Goal: Transaction & Acquisition: Purchase product/service

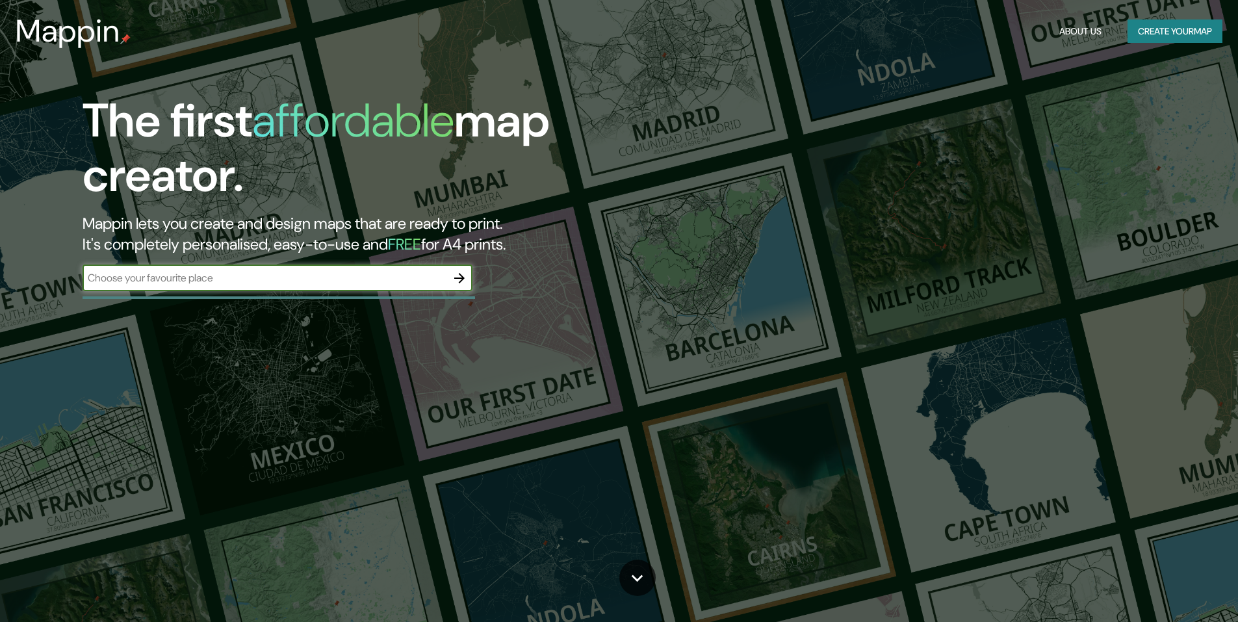
click at [324, 283] on input "text" at bounding box center [265, 277] width 364 height 15
type input "CALI"
click at [462, 279] on icon "button" at bounding box center [459, 278] width 10 height 10
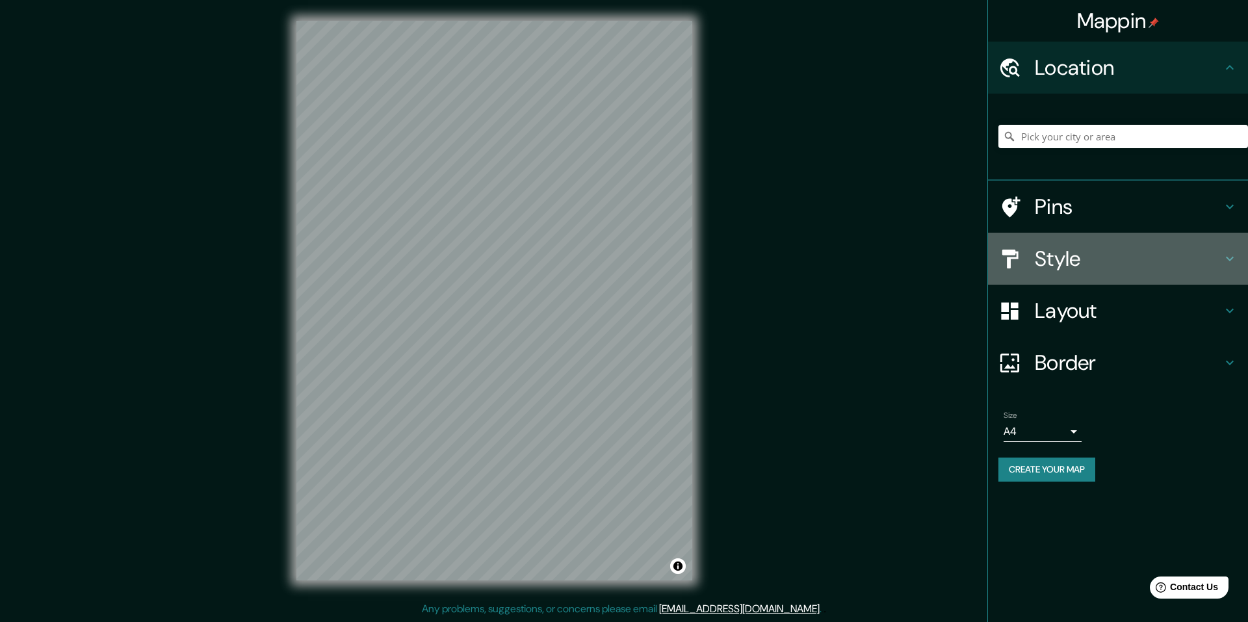
click at [1214, 252] on h4 "Style" at bounding box center [1128, 259] width 187 height 26
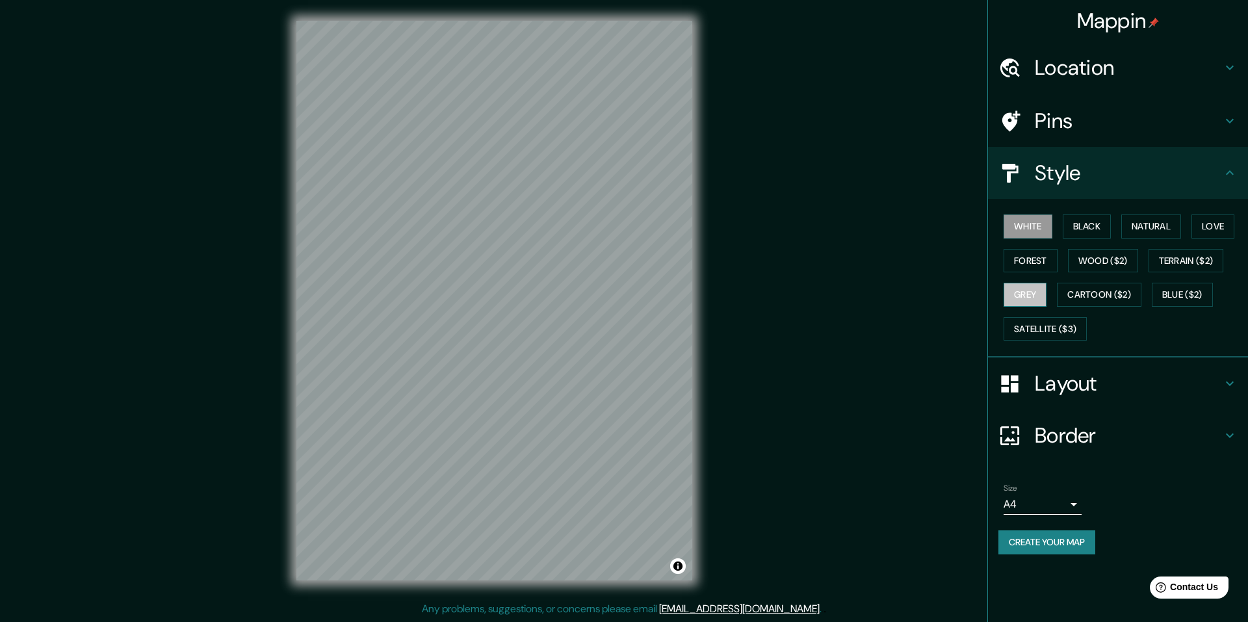
click at [1033, 295] on button "Grey" at bounding box center [1025, 295] width 43 height 24
click at [1035, 260] on button "Forest" at bounding box center [1031, 261] width 54 height 24
click at [1099, 271] on button "Wood ($2)" at bounding box center [1103, 261] width 70 height 24
click at [1099, 299] on button "Cartoon ($2)" at bounding box center [1099, 295] width 84 height 24
click at [1184, 298] on button "Blue ($2)" at bounding box center [1182, 295] width 61 height 24
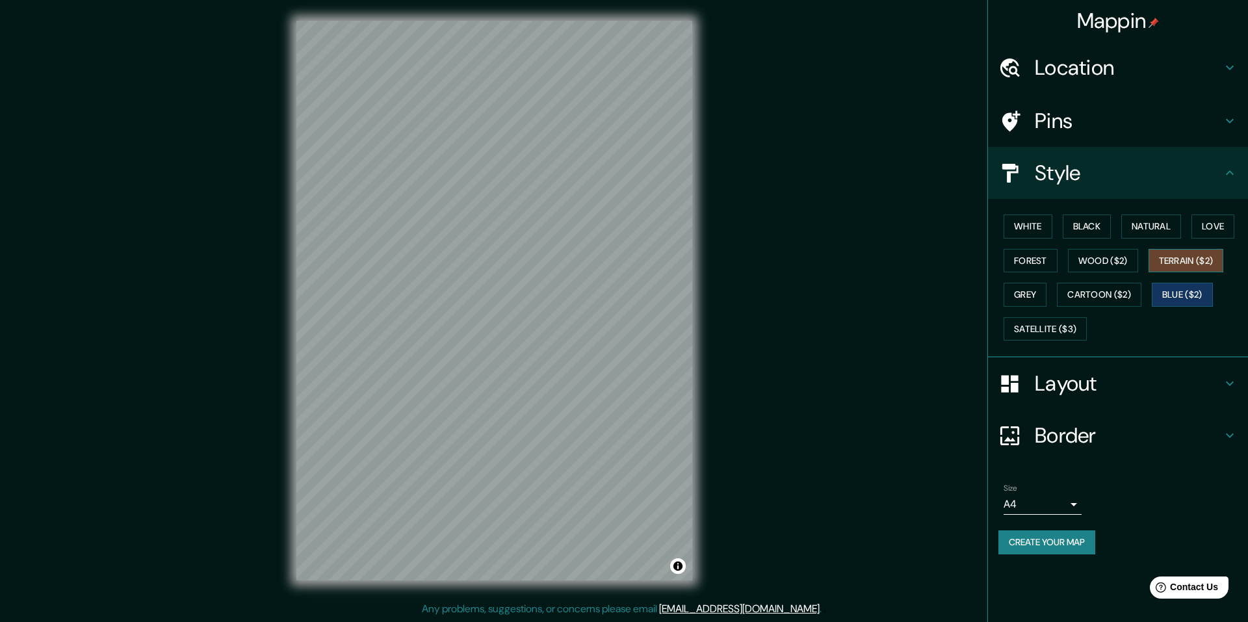
click at [1183, 259] on button "Terrain ($2)" at bounding box center [1185, 261] width 75 height 24
click at [1173, 118] on h4 "Pins" at bounding box center [1128, 121] width 187 height 26
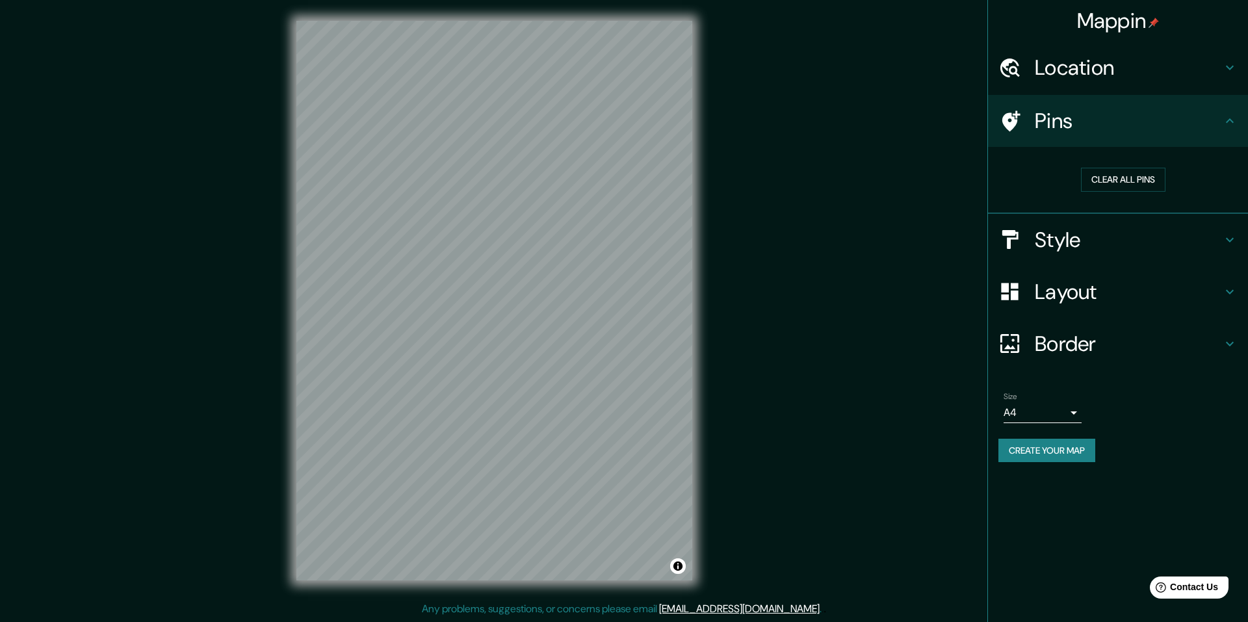
click at [1173, 118] on h4 "Pins" at bounding box center [1128, 121] width 187 height 26
click at [1199, 285] on h4 "Layout" at bounding box center [1128, 292] width 187 height 26
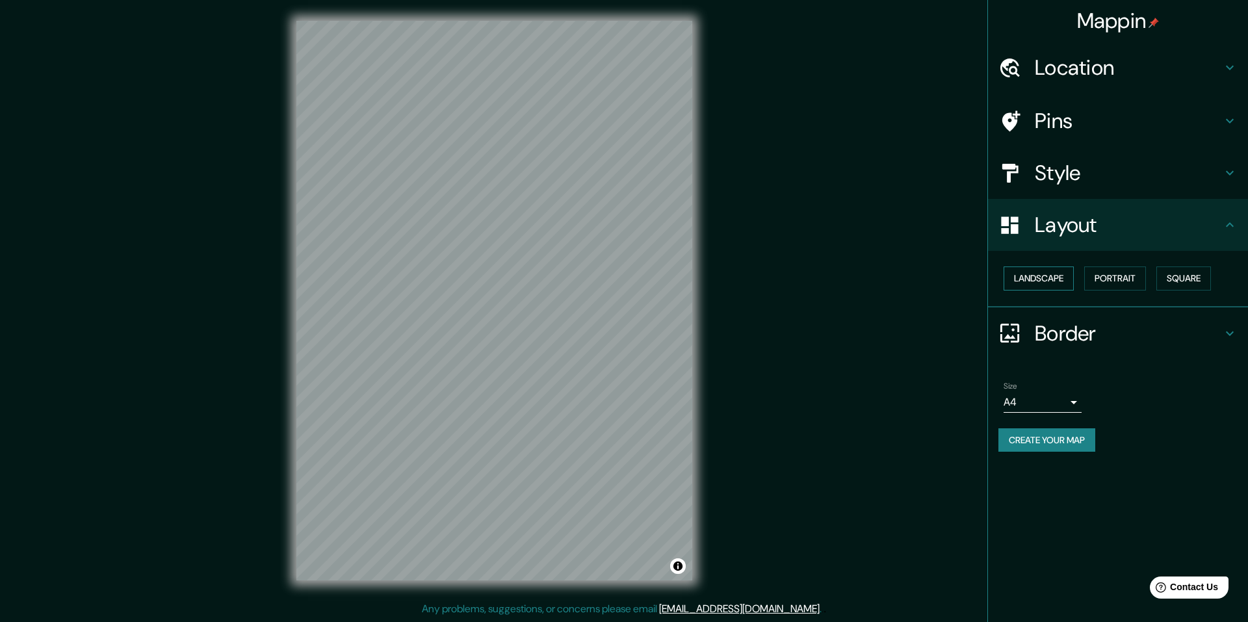
click at [1046, 281] on button "Landscape" at bounding box center [1039, 278] width 70 height 24
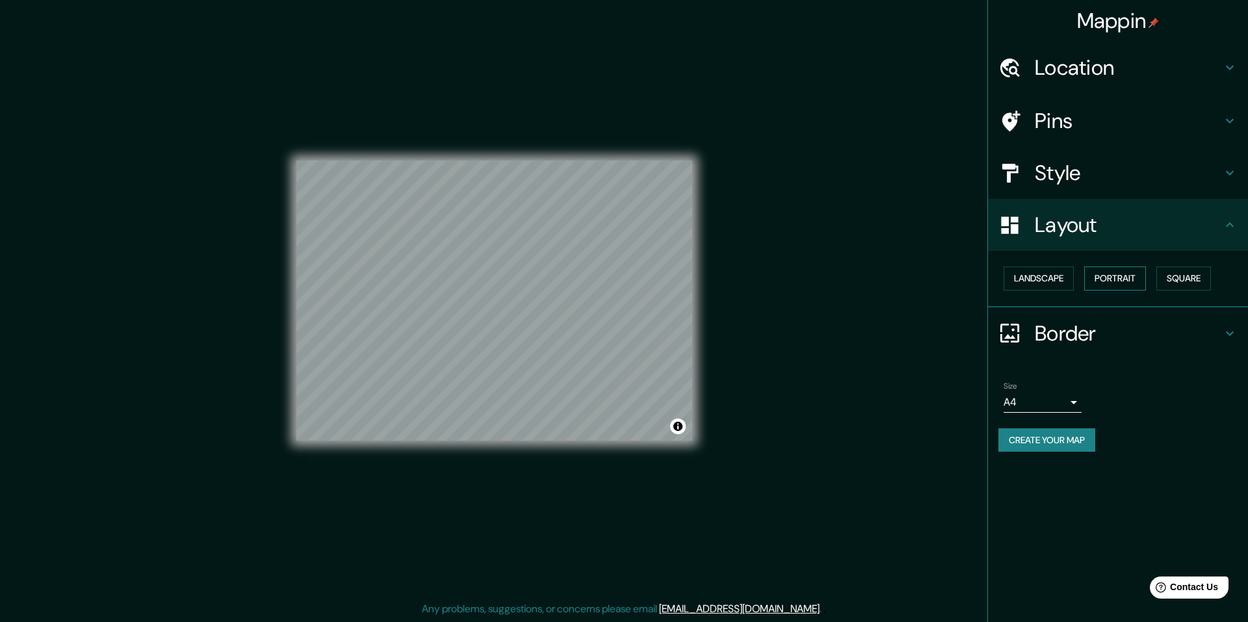
click at [1118, 278] on button "Portrait" at bounding box center [1115, 278] width 62 height 24
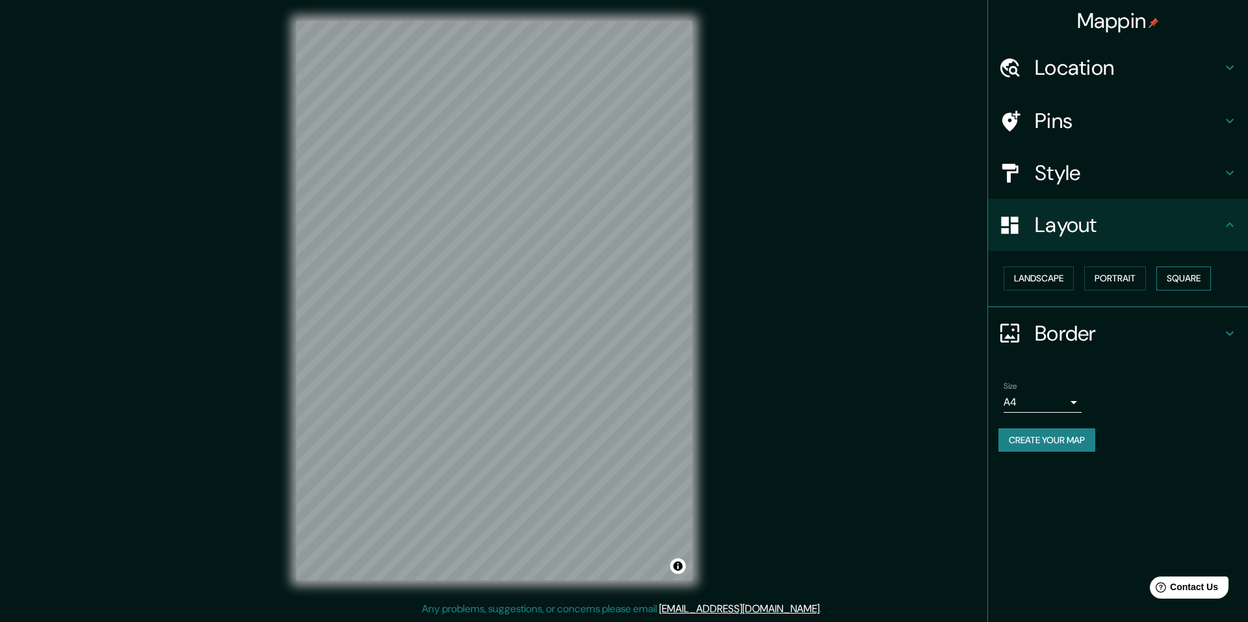
click at [1181, 283] on button "Square" at bounding box center [1183, 278] width 55 height 24
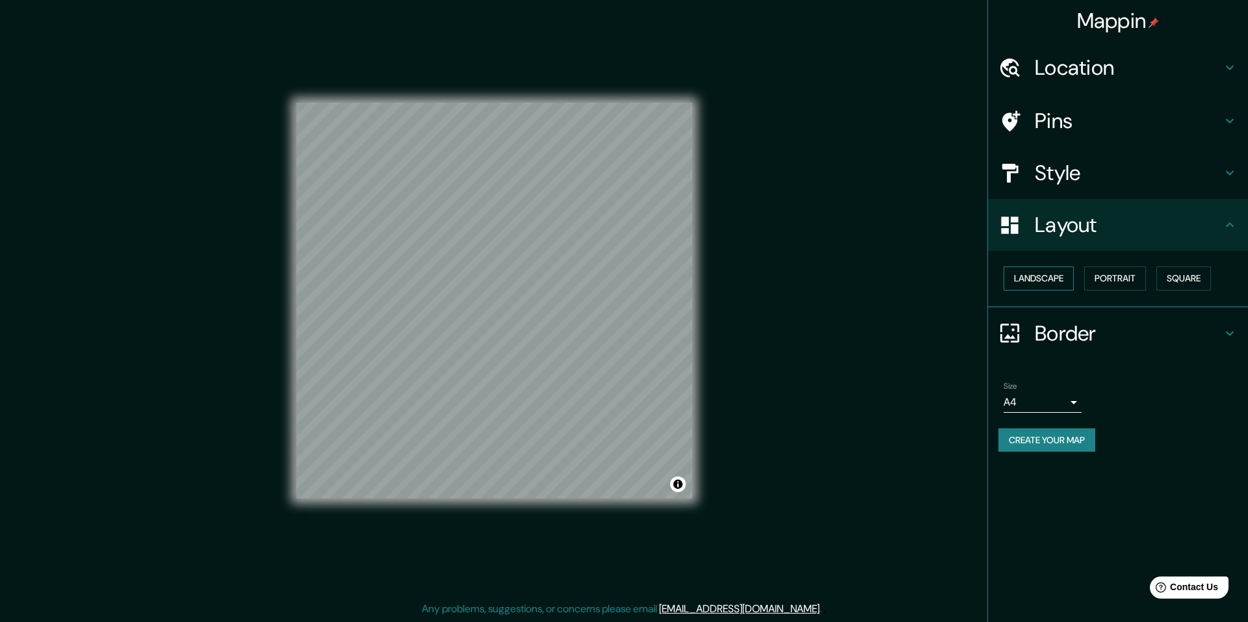
click at [1046, 275] on button "Landscape" at bounding box center [1039, 278] width 70 height 24
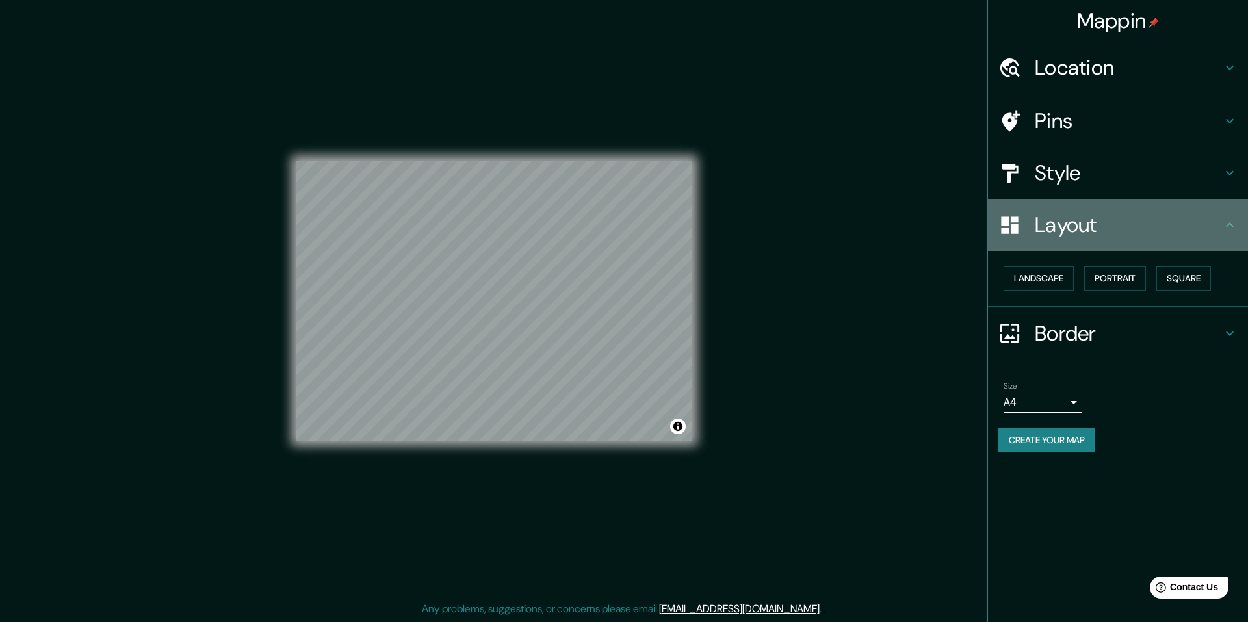
click at [1200, 218] on h4 "Layout" at bounding box center [1128, 225] width 187 height 26
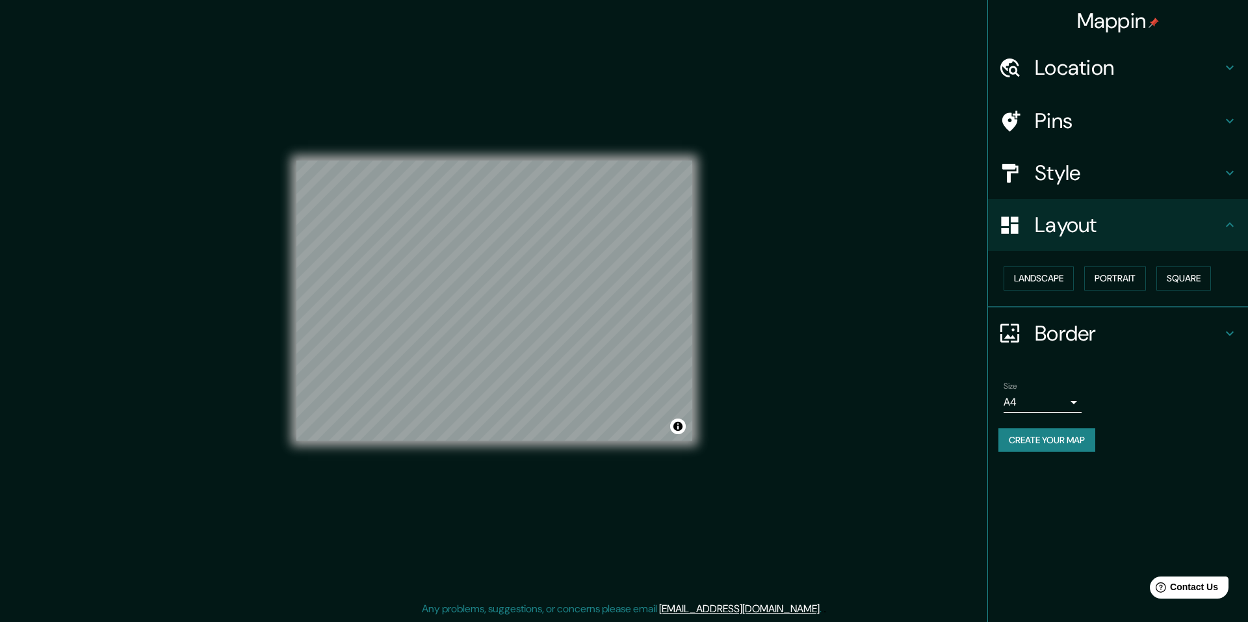
click at [1228, 320] on div "Border" at bounding box center [1118, 333] width 260 height 52
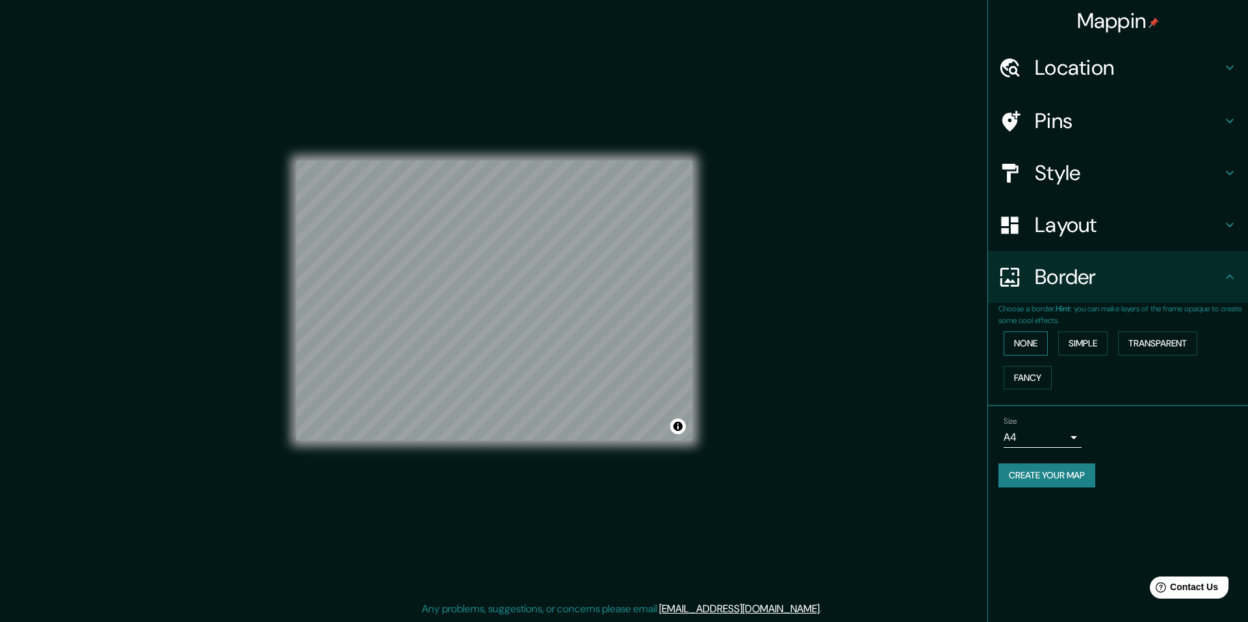
click at [1019, 343] on button "None" at bounding box center [1026, 343] width 44 height 24
click at [1089, 337] on button "Simple" at bounding box center [1082, 343] width 49 height 24
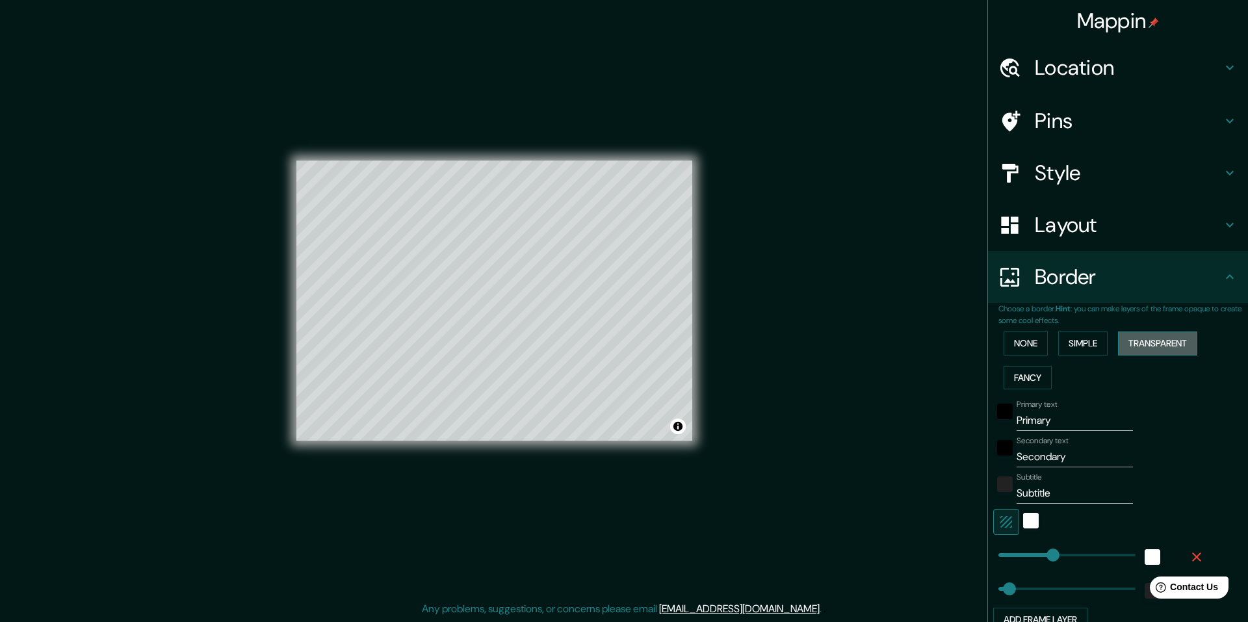
click at [1163, 340] on button "Transparent" at bounding box center [1157, 343] width 79 height 24
click at [1020, 379] on button "Fancy" at bounding box center [1028, 378] width 48 height 24
click at [1022, 342] on button "None" at bounding box center [1026, 343] width 44 height 24
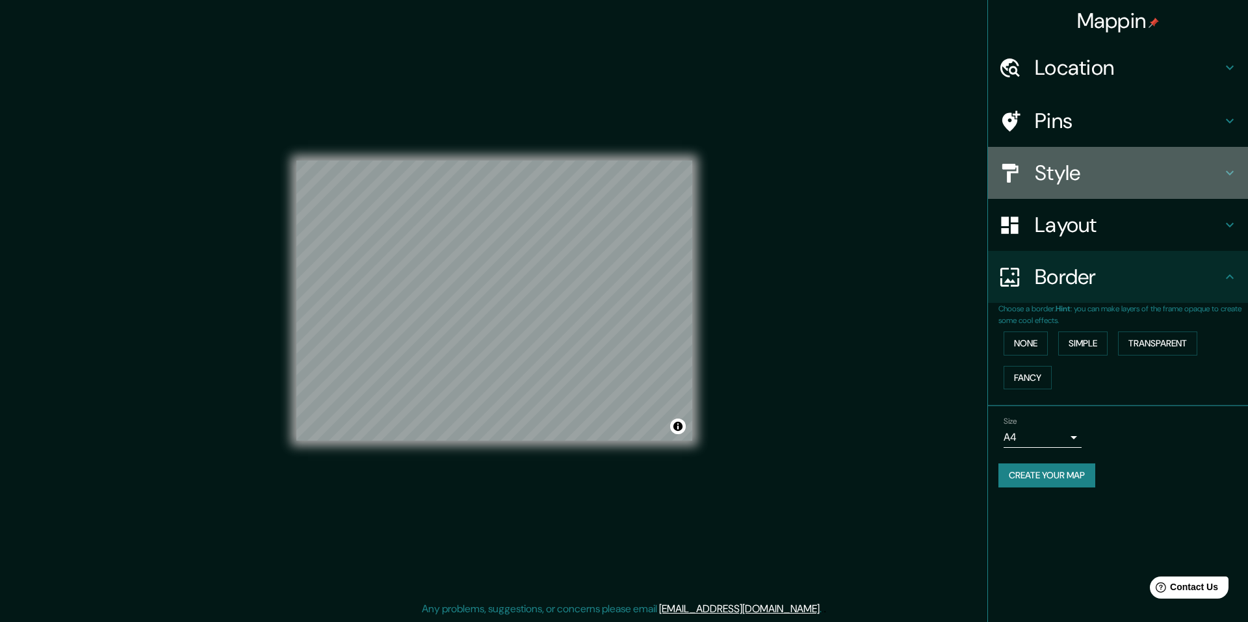
click at [1200, 180] on h4 "Style" at bounding box center [1128, 173] width 187 height 26
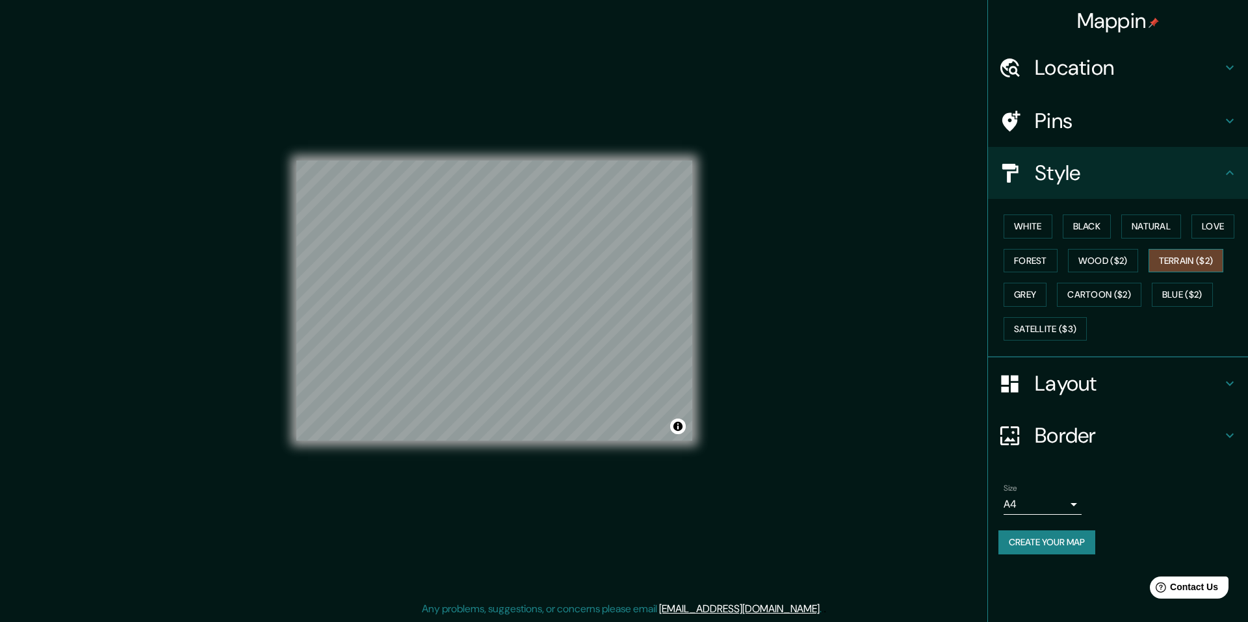
click at [1191, 267] on button "Terrain ($2)" at bounding box center [1185, 261] width 75 height 24
click at [1171, 285] on button "Blue ($2)" at bounding box center [1182, 295] width 61 height 24
click at [1178, 295] on button "Blue ($2)" at bounding box center [1182, 295] width 61 height 24
click at [1151, 233] on button "Natural" at bounding box center [1151, 226] width 60 height 24
click at [1101, 226] on button "Black" at bounding box center [1087, 226] width 49 height 24
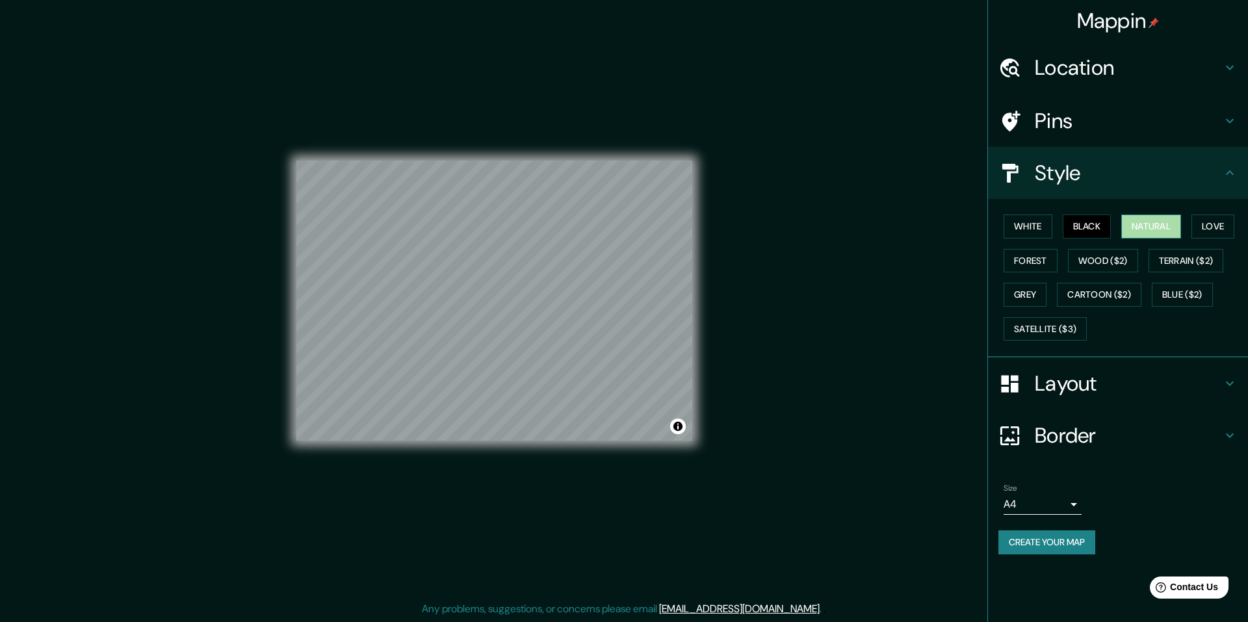
click at [1153, 234] on button "Natural" at bounding box center [1151, 226] width 60 height 24
click at [1210, 233] on button "Love" at bounding box center [1212, 226] width 43 height 24
drag, startPoint x: 1094, startPoint y: 234, endPoint x: 1063, endPoint y: 229, distance: 31.5
click at [1093, 234] on button "Black" at bounding box center [1087, 226] width 49 height 24
click at [1040, 226] on button "White" at bounding box center [1028, 226] width 49 height 24
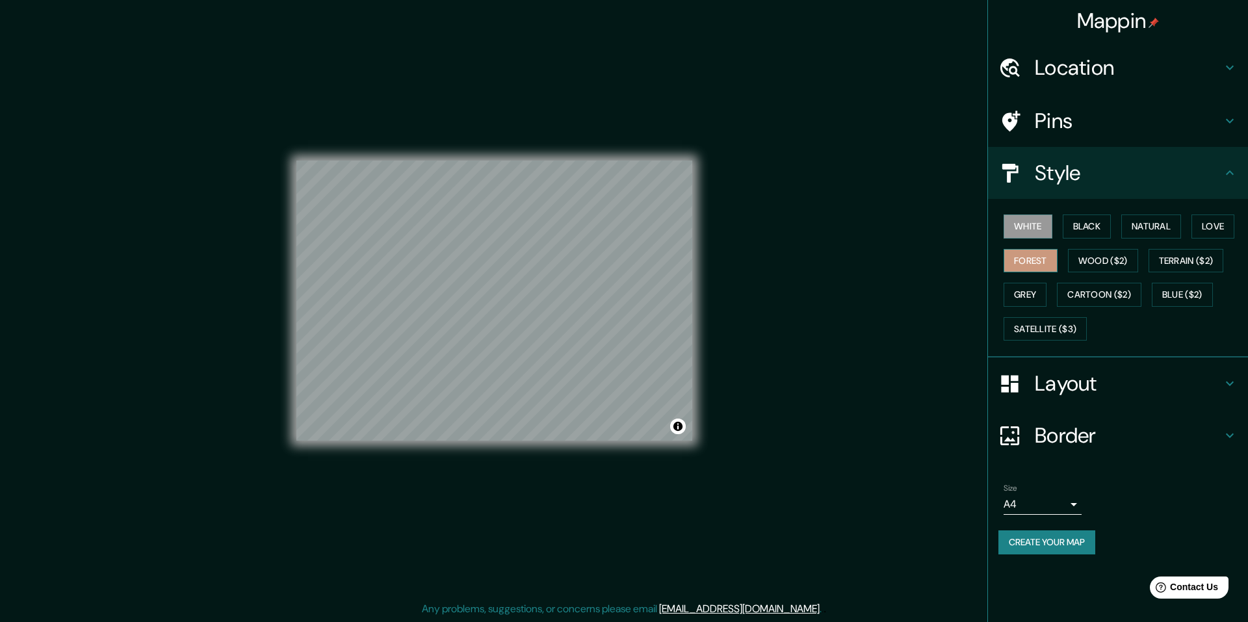
click at [1041, 250] on button "Forest" at bounding box center [1031, 261] width 54 height 24
click at [1115, 263] on button "Wood ($2)" at bounding box center [1103, 261] width 70 height 24
click at [1184, 273] on div "White Black Natural Love Forest Wood ($2) Terrain ($2) Grey Cartoon ($2) Blue (…" at bounding box center [1123, 277] width 250 height 136
click at [1194, 268] on button "Terrain ($2)" at bounding box center [1185, 261] width 75 height 24
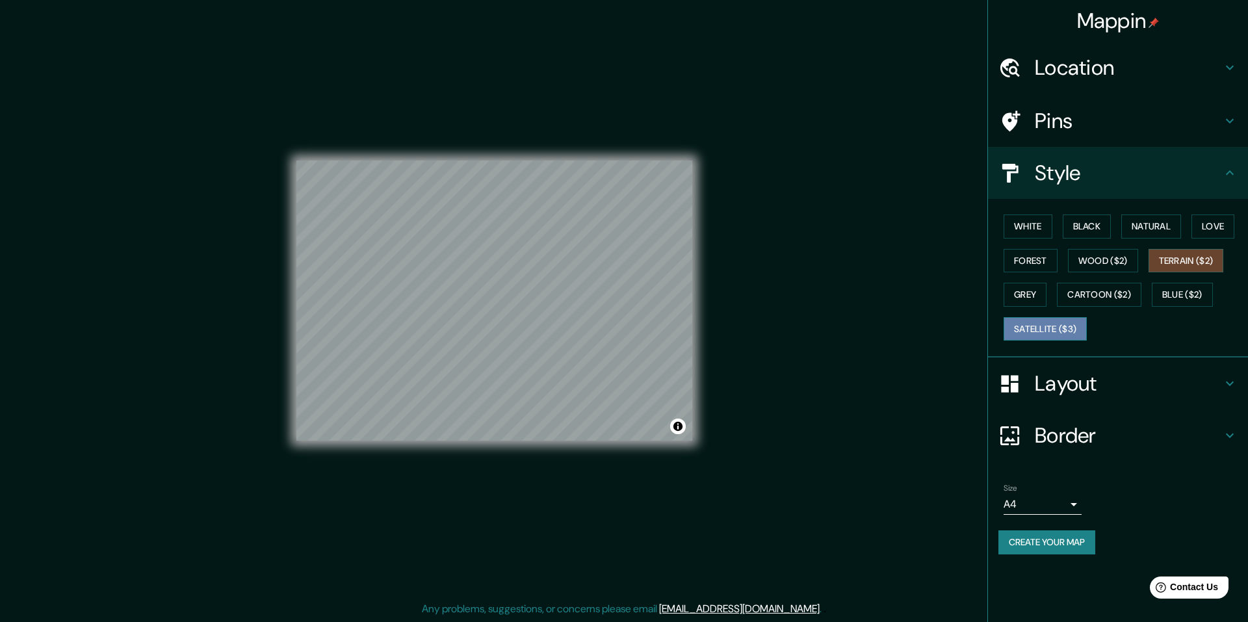
click at [1033, 328] on button "Satellite ($3)" at bounding box center [1045, 329] width 83 height 24
click at [1065, 506] on body "Mappin Location Pins Style White Black Natural Love Forest Wood ($2) Terrain ($…" at bounding box center [624, 311] width 1248 height 622
